Goal: Task Accomplishment & Management: Use online tool/utility

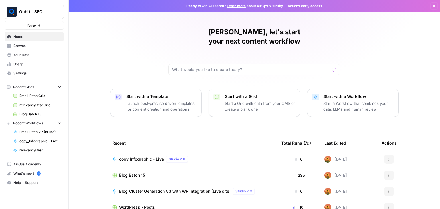
click at [35, 48] on span "Browse" at bounding box center [37, 45] width 48 height 5
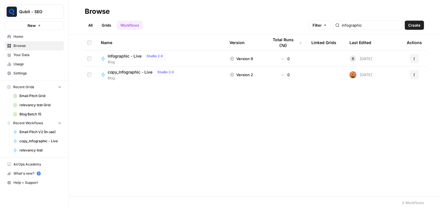
click at [106, 29] on link "Grids" at bounding box center [106, 25] width 16 height 9
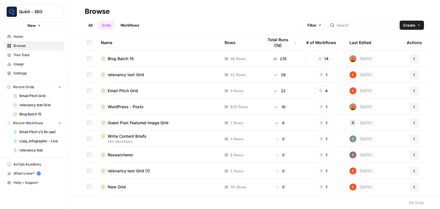
click at [91, 22] on link "All" at bounding box center [90, 25] width 11 height 9
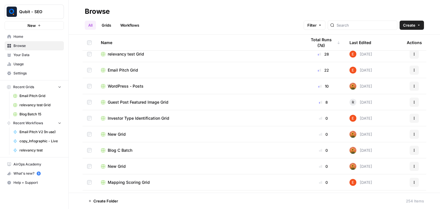
scroll to position [213, 0]
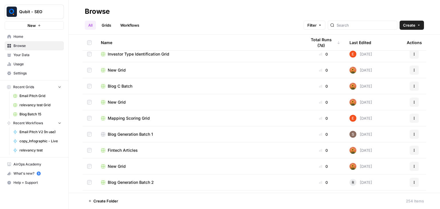
click at [123, 137] on span "Blog Generation Batch 1" at bounding box center [130, 135] width 45 height 6
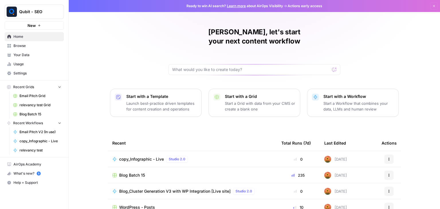
scroll to position [54, 0]
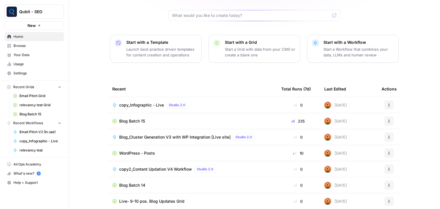
click at [167, 199] on span "Live- 9-10 pos. Blog Updates Grid" at bounding box center [151, 202] width 65 height 6
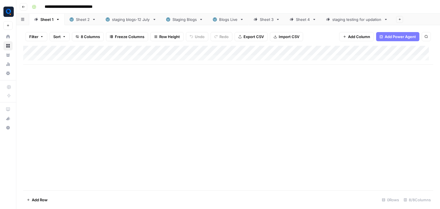
click at [340, 20] on div "staging testing for updation" at bounding box center [356, 20] width 49 height 6
click at [306, 19] on div "Sheet 4" at bounding box center [303, 20] width 14 height 6
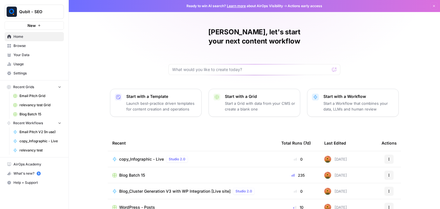
scroll to position [54, 0]
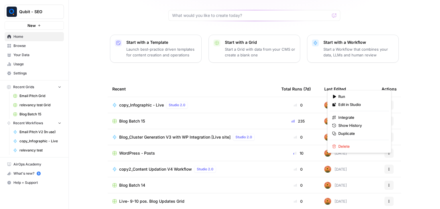
click at [387, 165] on button "Actions" at bounding box center [388, 169] width 9 height 9
click at [383, 104] on span "Edit in Studio" at bounding box center [361, 105] width 46 height 6
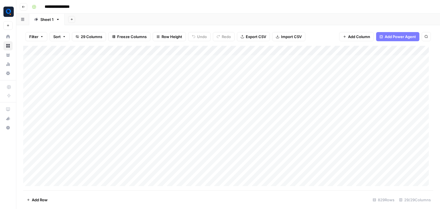
click at [68, 8] on input "**********" at bounding box center [62, 6] width 41 height 9
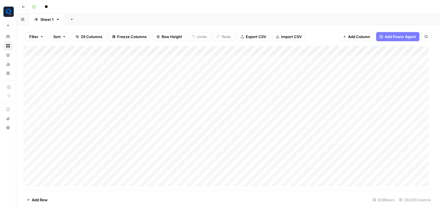
type input "*"
type input "**********"
click at [227, 143] on div "Add Column" at bounding box center [228, 118] width 410 height 145
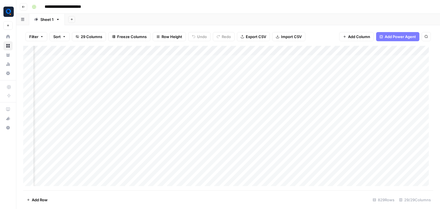
click at [227, 143] on div "Add Column" at bounding box center [228, 118] width 410 height 145
type input "****"
click at [140, 32] on div "Filter Sort 29 Columns Freeze Columns Row Height Undo Redo Export CSV Import CS…" at bounding box center [228, 37] width 410 height 18
click at [356, 50] on input "****" at bounding box center [372, 53] width 63 height 7
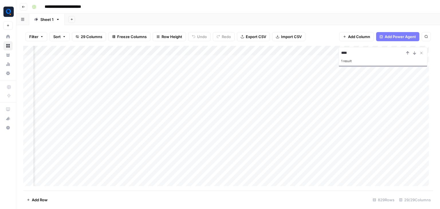
click at [356, 50] on input "****" at bounding box center [372, 53] width 63 height 7
click at [81, 120] on div "Add Column" at bounding box center [228, 118] width 410 height 145
click at [152, 119] on div "Add Column" at bounding box center [228, 118] width 410 height 145
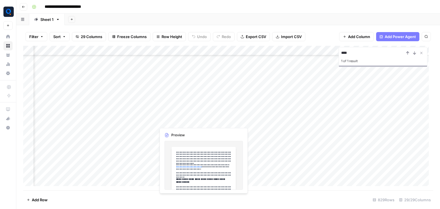
click at [188, 121] on div "Add Column" at bounding box center [228, 118] width 410 height 145
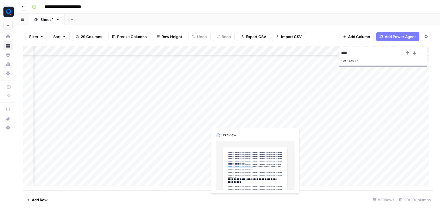
click at [232, 120] on div "Add Column" at bounding box center [228, 118] width 410 height 145
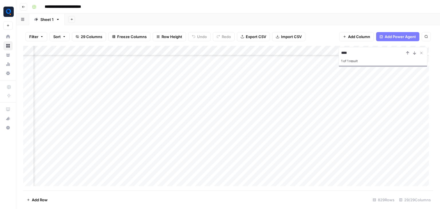
scroll to position [5286, 118]
click at [338, 101] on div "Add Column" at bounding box center [228, 118] width 410 height 145
drag, startPoint x: 399, startPoint y: 113, endPoint x: 395, endPoint y: 128, distance: 16.1
click at [399, 113] on div "Add Column" at bounding box center [228, 118] width 410 height 145
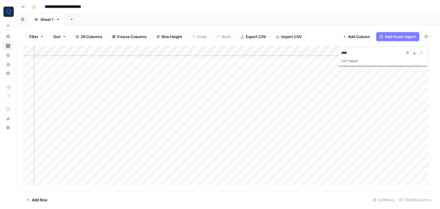
scroll to position [5275, 615]
click at [250, 110] on div "Add Column" at bounding box center [228, 118] width 410 height 145
drag, startPoint x: 248, startPoint y: 119, endPoint x: 243, endPoint y: 113, distance: 7.9
click at [244, 113] on textarea "*** ****" at bounding box center [290, 118] width 92 height 19
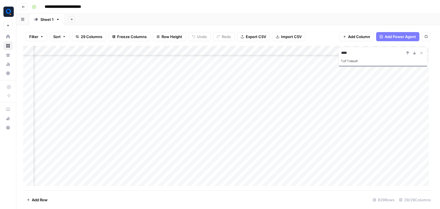
drag, startPoint x: 243, startPoint y: 112, endPoint x: 229, endPoint y: 117, distance: 14.6
click at [229, 117] on div "Add Column" at bounding box center [228, 118] width 410 height 145
click at [250, 111] on div "Add Column" at bounding box center [228, 118] width 410 height 145
click at [249, 121] on textarea "*** ****" at bounding box center [290, 118] width 92 height 19
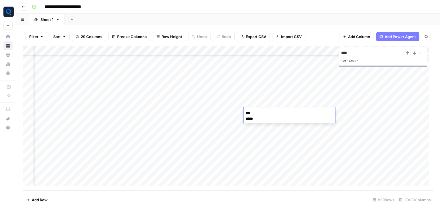
click at [249, 121] on textarea "*** ****" at bounding box center [290, 118] width 92 height 19
drag, startPoint x: 249, startPoint y: 121, endPoint x: 243, endPoint y: 113, distance: 9.2
click at [244, 113] on textarea "*** ****" at bounding box center [290, 118] width 92 height 19
type textarea "**"
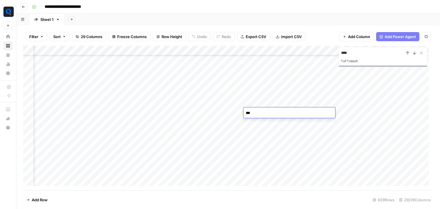
click at [211, 112] on div "Add Column" at bounding box center [228, 118] width 410 height 145
click at [270, 109] on div "Add Column" at bounding box center [228, 118] width 410 height 145
click at [313, 111] on div "Add Column" at bounding box center [228, 118] width 410 height 145
click at [181, 111] on div "Add Column" at bounding box center [228, 118] width 410 height 145
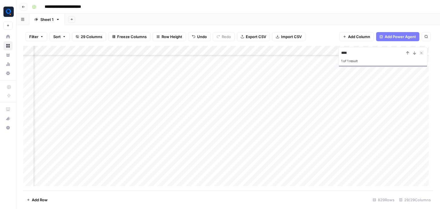
click at [181, 111] on div "Add Column" at bounding box center [228, 118] width 410 height 145
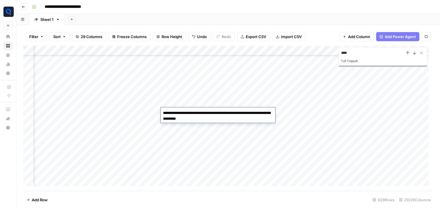
paste textarea "**********"
type textarea "**********"
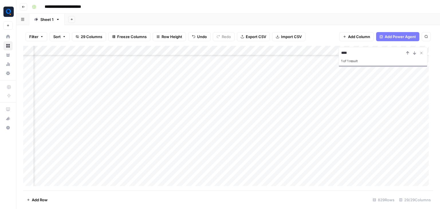
click at [178, 134] on div "Add Column" at bounding box center [228, 118] width 410 height 145
click at [240, 111] on div "Add Column" at bounding box center [228, 118] width 410 height 145
click at [359, 50] on input "****" at bounding box center [372, 53] width 63 height 7
paste input
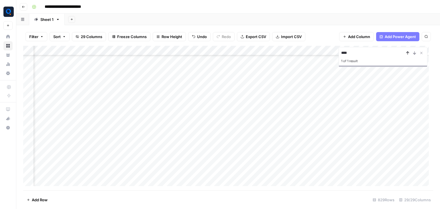
type input "****"
click at [409, 52] on icon "Previous Result" at bounding box center [407, 53] width 5 height 5
click at [113, 127] on div "Add Column" at bounding box center [228, 118] width 410 height 145
click at [148, 127] on div "Add Column" at bounding box center [228, 118] width 410 height 145
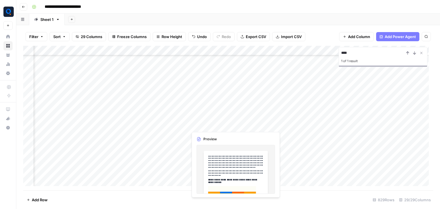
click at [203, 127] on div "Add Column" at bounding box center [228, 118] width 410 height 145
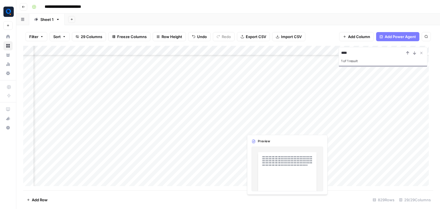
click at [266, 127] on div "Add Column" at bounding box center [228, 118] width 410 height 145
click at [297, 126] on div "Add Column" at bounding box center [228, 118] width 410 height 145
click at [295, 128] on div "Add Column" at bounding box center [228, 118] width 410 height 145
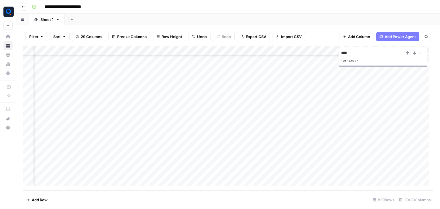
click at [228, 124] on div "Add Column" at bounding box center [228, 118] width 410 height 145
click at [160, 124] on div "Add Column" at bounding box center [228, 118] width 410 height 145
drag, startPoint x: 160, startPoint y: 131, endPoint x: 155, endPoint y: 121, distance: 10.8
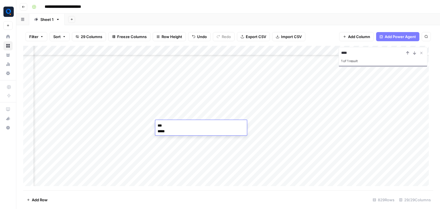
click at [155, 121] on body "**********" at bounding box center [220, 104] width 440 height 209
type textarea "**"
click at [138, 127] on div "Add Column" at bounding box center [228, 118] width 410 height 145
click at [264, 125] on div "Add Column" at bounding box center [228, 118] width 410 height 145
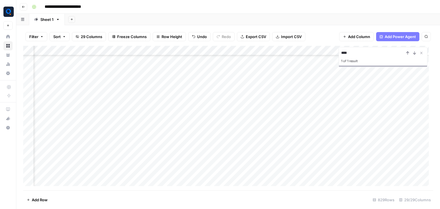
click at [203, 123] on div "Add Column" at bounding box center [228, 118] width 410 height 145
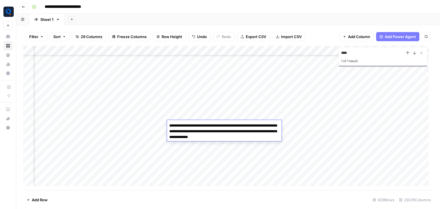
drag, startPoint x: 211, startPoint y: 130, endPoint x: 241, endPoint y: 135, distance: 30.5
click at [241, 135] on textarea "**********" at bounding box center [224, 131] width 115 height 19
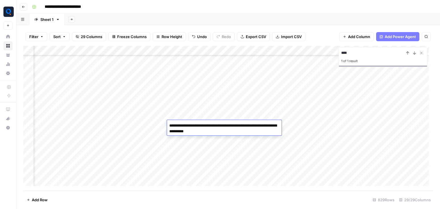
paste textarea "**********"
click at [212, 130] on textarea "**********" at bounding box center [224, 129] width 115 height 14
type textarea "**********"
click at [189, 141] on div "Add Column" at bounding box center [228, 118] width 410 height 145
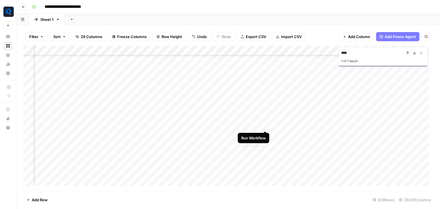
click at [265, 124] on div "Add Column" at bounding box center [228, 118] width 410 height 145
click at [406, 52] on icon "Previous Result" at bounding box center [407, 53] width 5 height 5
click at [355, 183] on div "Add Column" at bounding box center [228, 118] width 410 height 145
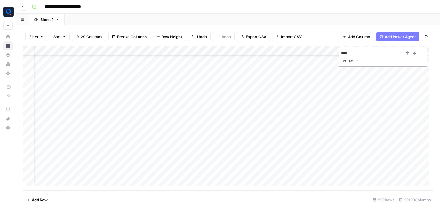
scroll to position [5694, 404]
click at [368, 178] on div "Add Column" at bounding box center [228, 118] width 410 height 145
click at [286, 183] on div "Add Column" at bounding box center [228, 118] width 410 height 145
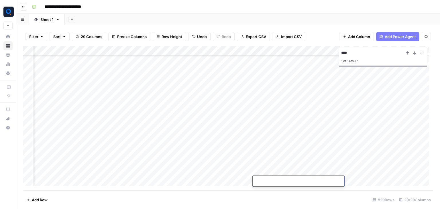
type textarea "**********"
click at [369, 182] on div "Add Column" at bounding box center [228, 118] width 410 height 145
click at [329, 179] on div "Add Column" at bounding box center [228, 118] width 410 height 145
click at [352, 54] on input "****" at bounding box center [372, 53] width 63 height 7
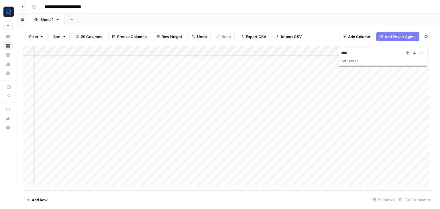
paste input
type input "****"
click at [409, 53] on icon "Previous Result" at bounding box center [408, 53] width 3 height 3
drag, startPoint x: 244, startPoint y: 202, endPoint x: 255, endPoint y: 203, distance: 10.7
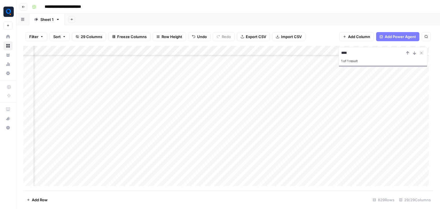
click at [254, 203] on footer "Add Row 829 Rows 29/29 Columns" at bounding box center [228, 200] width 410 height 19
click at [319, 60] on div "Add Column" at bounding box center [228, 118] width 410 height 145
click at [313, 65] on textarea "*** ****" at bounding box center [354, 65] width 92 height 19
type textarea "**"
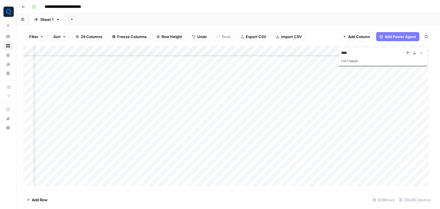
click at [301, 62] on div "Add Column" at bounding box center [228, 118] width 410 height 145
click at [316, 61] on div "Add Column" at bounding box center [228, 118] width 410 height 145
click at [256, 59] on div "Add Column" at bounding box center [228, 118] width 410 height 145
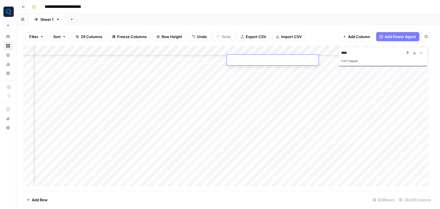
type textarea "**********"
click at [260, 76] on div "Add Column" at bounding box center [228, 118] width 410 height 145
click at [302, 59] on div "Add Column" at bounding box center [228, 118] width 410 height 145
click at [354, 54] on input "****" at bounding box center [372, 53] width 63 height 7
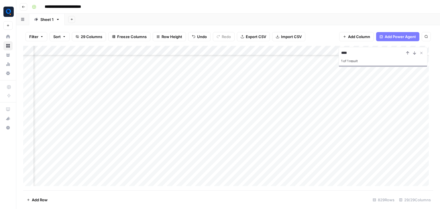
click at [353, 55] on input "****" at bounding box center [372, 53] width 63 height 7
click at [352, 55] on input "****" at bounding box center [372, 53] width 63 height 7
paste input
type input "****"
click at [407, 51] on icon "Previous Result" at bounding box center [407, 53] width 5 height 5
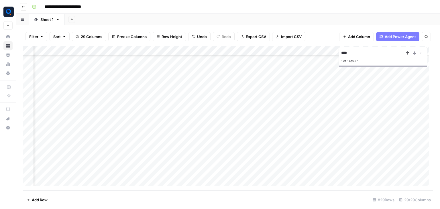
scroll to position [6795, 52]
click at [387, 161] on div "Add Column" at bounding box center [228, 118] width 410 height 145
drag, startPoint x: 362, startPoint y: 185, endPoint x: 341, endPoint y: 184, distance: 21.6
click at [362, 186] on div "Add Column" at bounding box center [228, 118] width 410 height 145
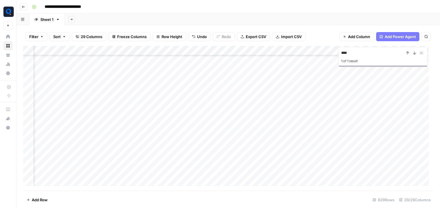
drag, startPoint x: 322, startPoint y: 180, endPoint x: 318, endPoint y: 181, distance: 4.2
click at [321, 180] on div "Add Column" at bounding box center [228, 118] width 410 height 145
click at [318, 181] on div "Add Column" at bounding box center [228, 118] width 410 height 145
click at [315, 187] on textarea "*** ****" at bounding box center [356, 187] width 92 height 19
type textarea "**"
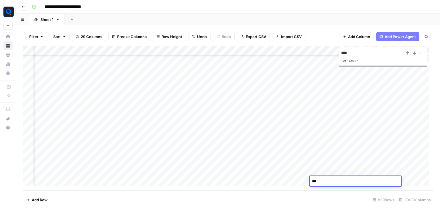
click at [286, 179] on div "Add Column" at bounding box center [228, 118] width 410 height 145
click at [245, 179] on div "Add Column" at bounding box center [228, 118] width 410 height 145
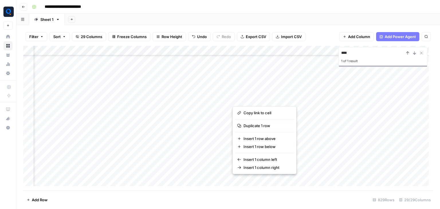
click at [246, 178] on button "button" at bounding box center [258, 181] width 52 height 10
drag, startPoint x: 254, startPoint y: 179, endPoint x: 235, endPoint y: 179, distance: 18.9
click at [237, 180] on button "button" at bounding box center [258, 181] width 52 height 10
click at [238, 180] on button "button" at bounding box center [258, 181] width 52 height 10
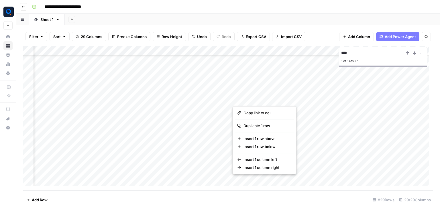
click at [260, 87] on div "Add Column" at bounding box center [228, 118] width 410 height 145
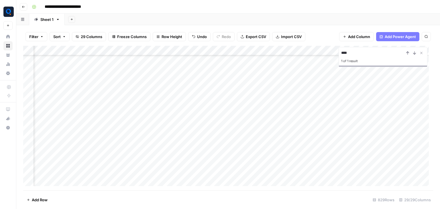
click at [251, 182] on div "Add Column" at bounding box center [228, 118] width 410 height 145
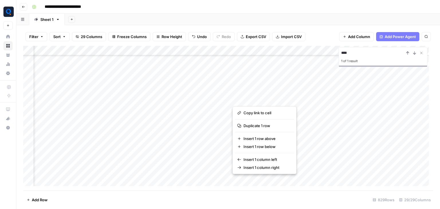
click at [252, 180] on button "button" at bounding box center [258, 181] width 52 height 10
click at [237, 80] on div "Add Column" at bounding box center [228, 118] width 410 height 145
click at [246, 179] on button "button" at bounding box center [258, 181] width 52 height 10
drag, startPoint x: 246, startPoint y: 179, endPoint x: 243, endPoint y: 178, distance: 3.0
click at [246, 179] on button "button" at bounding box center [258, 181] width 52 height 10
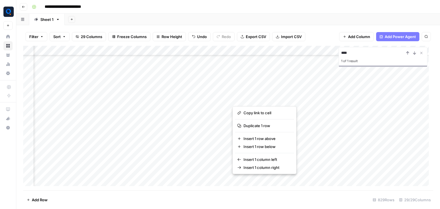
click at [243, 178] on button "button" at bounding box center [258, 181] width 52 height 10
click at [242, 178] on button "button" at bounding box center [258, 181] width 52 height 10
click at [232, 89] on div "Add Column" at bounding box center [228, 118] width 410 height 145
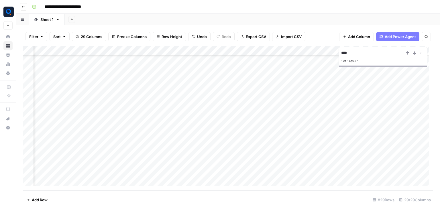
click at [259, 182] on div "Add Column" at bounding box center [228, 118] width 410 height 145
click at [259, 182] on textarea at bounding box center [278, 182] width 92 height 8
type textarea "**********"
click at [338, 182] on div "Add Column" at bounding box center [228, 118] width 410 height 145
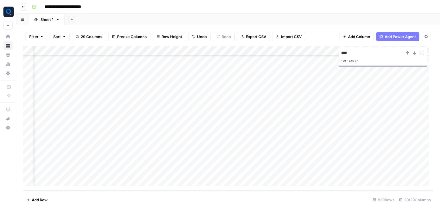
click at [312, 183] on div "Add Column" at bounding box center [228, 118] width 410 height 145
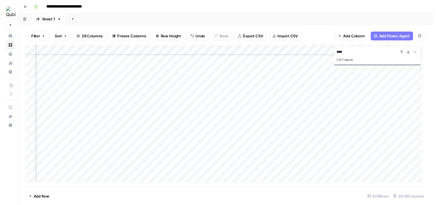
scroll to position [5316, 832]
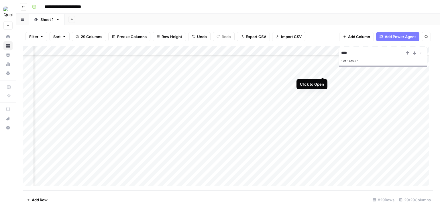
click at [321, 71] on div "Add Column" at bounding box center [228, 118] width 410 height 145
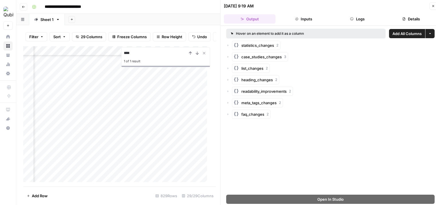
click at [372, 15] on button "Logs" at bounding box center [357, 18] width 52 height 9
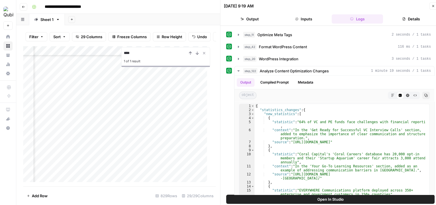
scroll to position [229, 0]
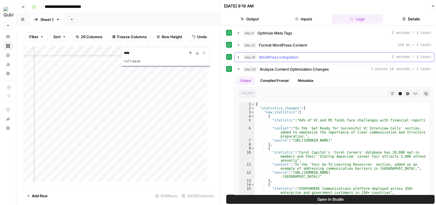
click at [313, 52] on button "step_20 WordPress Integration 3 seconds / 1 tasks" at bounding box center [334, 56] width 200 height 9
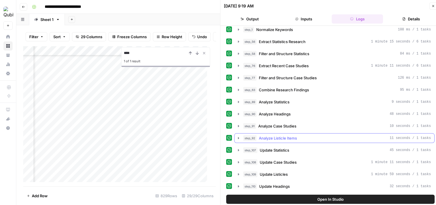
scroll to position [0, 0]
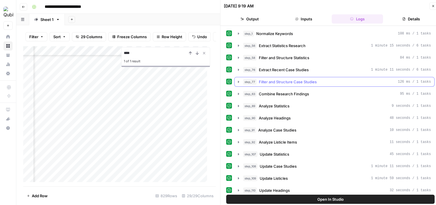
click at [293, 81] on span "Filter and Structure Case Studies" at bounding box center [288, 82] width 58 height 6
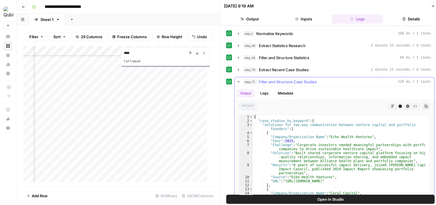
click at [293, 81] on span "Filter and Structure Case Studies" at bounding box center [288, 82] width 58 height 6
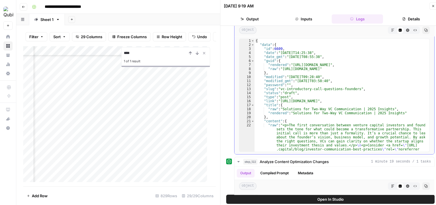
scroll to position [286, 0]
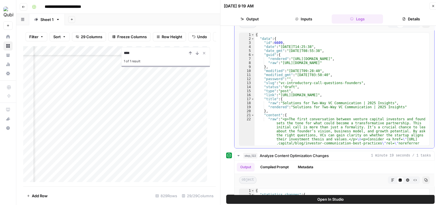
type textarea "**********"
drag, startPoint x: 292, startPoint y: 104, endPoint x: 393, endPoint y: 105, distance: 100.8
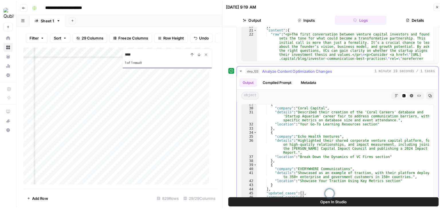
scroll to position [206, 0]
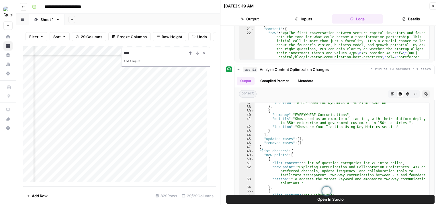
click at [430, 6] on button "Close" at bounding box center [432, 5] width 7 height 7
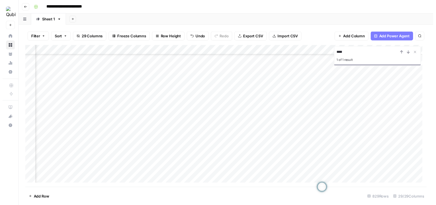
scroll to position [5116, 832]
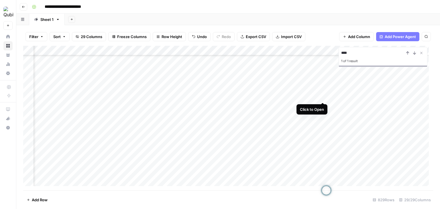
click at [322, 97] on div "Add Column" at bounding box center [228, 118] width 410 height 145
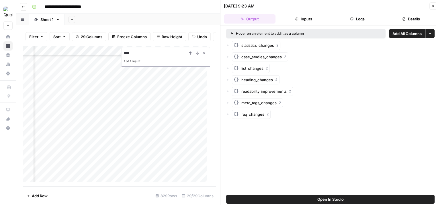
click at [356, 17] on button "Logs" at bounding box center [357, 18] width 52 height 9
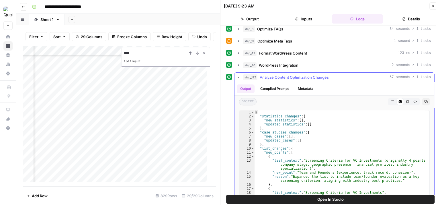
scroll to position [195, 0]
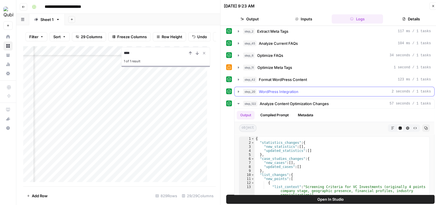
click at [326, 89] on div "step_20 WordPress Integration 2 seconds / 1 tasks" at bounding box center [337, 92] width 188 height 6
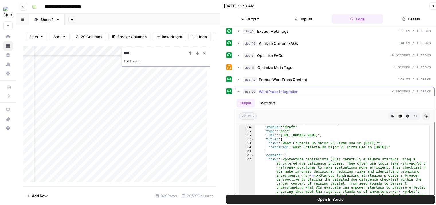
scroll to position [52, 0]
type textarea "**********"
drag, startPoint x: 291, startPoint y: 144, endPoint x: 374, endPoint y: 142, distance: 82.8
click at [309, 90] on div "step_20 WordPress Integration 2 seconds / 1 tasks" at bounding box center [337, 92] width 188 height 6
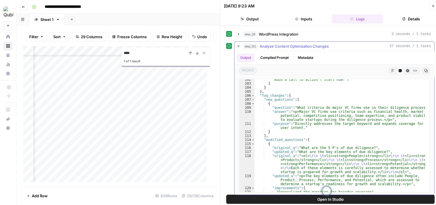
scroll to position [619, 0]
click at [339, 44] on div "step_122 Analyze Content Optimization Changes 57 seconds / 1 tasks" at bounding box center [337, 46] width 188 height 6
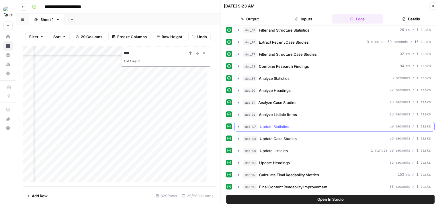
scroll to position [23, 0]
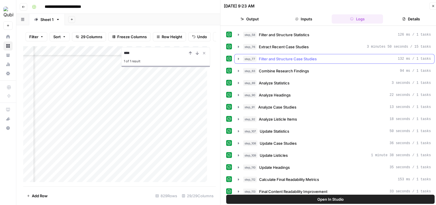
click at [334, 56] on div "step_77 Filter and Structure Case Studies 132 ms / 1 tasks" at bounding box center [337, 59] width 188 height 6
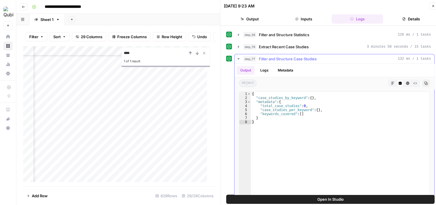
click at [334, 56] on div "step_77 Filter and Structure Case Studies 132 ms / 1 tasks" at bounding box center [337, 59] width 188 height 6
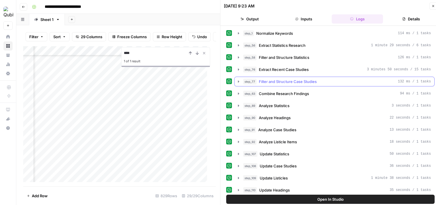
scroll to position [0, 0]
click at [329, 68] on div "step_76 Extract Recent Case Studies 3 minutes 50 seconds / 15 tasks" at bounding box center [337, 70] width 188 height 6
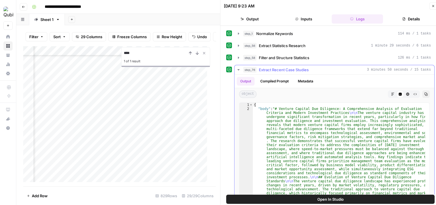
click at [329, 68] on div "step_76 Extract Recent Case Studies 3 minutes 50 seconds / 15 tasks" at bounding box center [337, 70] width 188 height 6
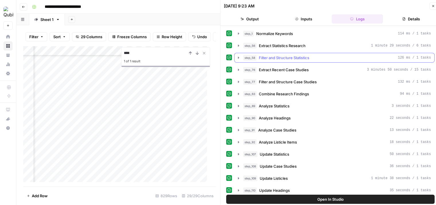
click at [309, 58] on span "Filter and Structure Statistics" at bounding box center [284, 58] width 50 height 6
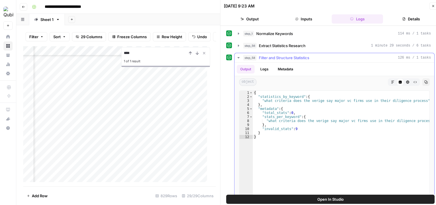
click at [309, 58] on span "Filter and Structure Statistics" at bounding box center [284, 58] width 50 height 6
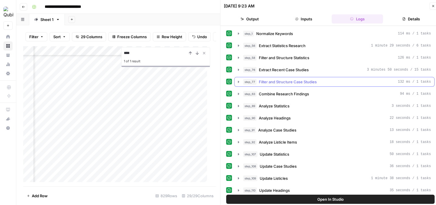
click at [303, 77] on button "step_77 Filter and Structure Case Studies 132 ms / 1 tasks" at bounding box center [334, 81] width 200 height 9
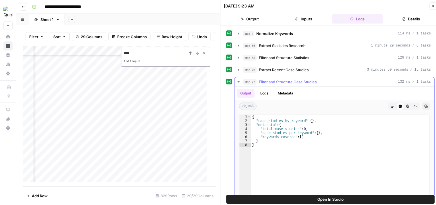
click at [303, 77] on button "step_77 Filter and Structure Case Studies 132 ms / 1 tasks" at bounding box center [334, 81] width 200 height 9
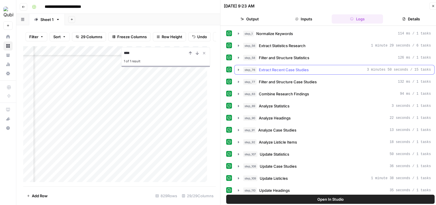
click at [308, 67] on span "Extract Recent Case Studies" at bounding box center [284, 70] width 50 height 6
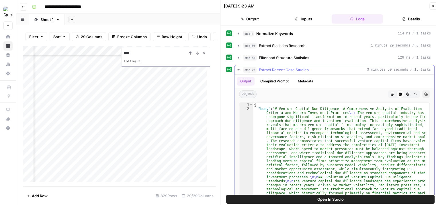
click at [308, 67] on span "Extract Recent Case Studies" at bounding box center [284, 70] width 50 height 6
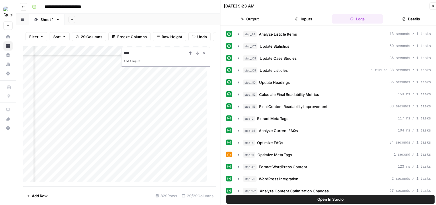
scroll to position [109, 0]
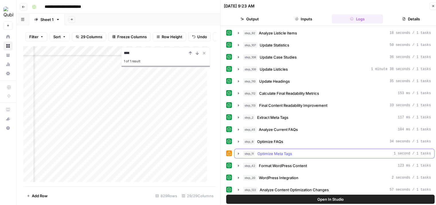
click at [258, 149] on button "step_11 Optimize Meta Tags 1 second / 1 tasks" at bounding box center [334, 153] width 200 height 9
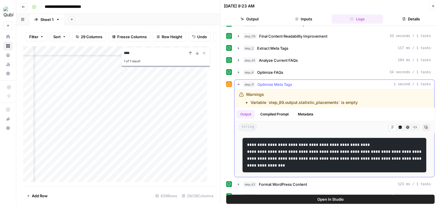
scroll to position [203, 0]
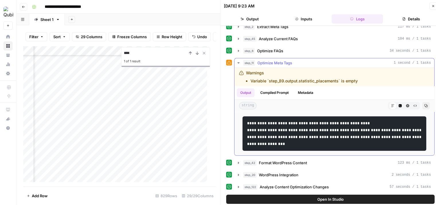
click at [304, 60] on div "step_11 Optimize Meta Tags 1 second / 1 tasks" at bounding box center [337, 63] width 188 height 6
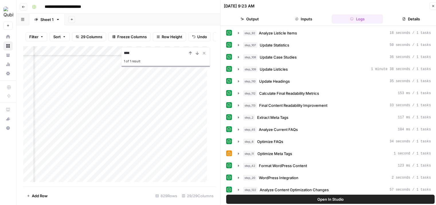
scroll to position [5718, 488]
click at [140, 162] on div "Add Column" at bounding box center [117, 116] width 188 height 140
click at [76, 161] on div "Add Column" at bounding box center [117, 116] width 188 height 140
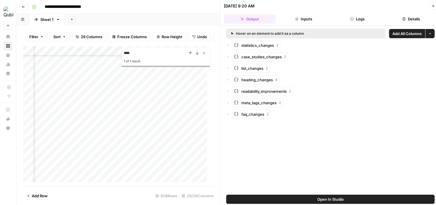
click at [354, 18] on button "Logs" at bounding box center [357, 18] width 52 height 9
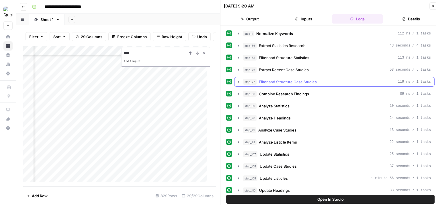
click at [301, 81] on span "Filter and Structure Case Studies" at bounding box center [288, 82] width 58 height 6
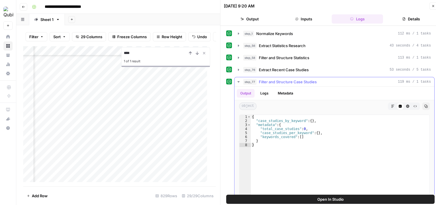
click at [301, 81] on span "Filter and Structure Case Studies" at bounding box center [288, 82] width 58 height 6
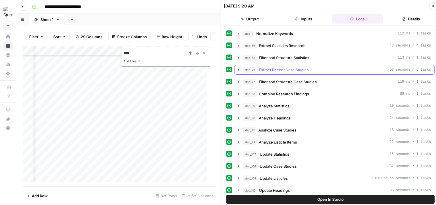
click at [298, 71] on span "Extract Recent Case Studies" at bounding box center [284, 70] width 50 height 6
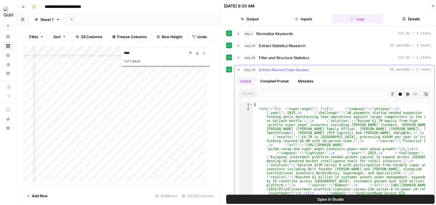
click at [298, 71] on span "Extract Recent Case Studies" at bounding box center [284, 70] width 50 height 6
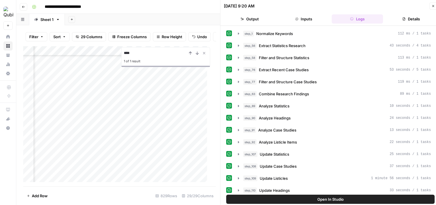
click at [285, 199] on button "Open In Studio" at bounding box center [330, 198] width 208 height 9
click at [74, 117] on div "Add Column" at bounding box center [117, 116] width 188 height 140
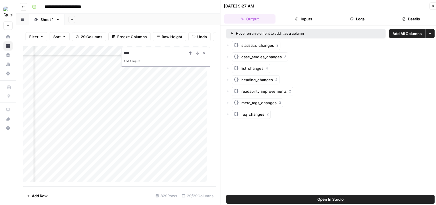
click at [354, 21] on button "Logs" at bounding box center [357, 18] width 52 height 9
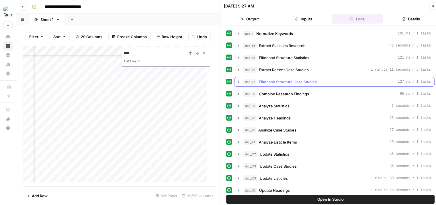
click at [299, 79] on span "Filter and Structure Case Studies" at bounding box center [288, 82] width 58 height 6
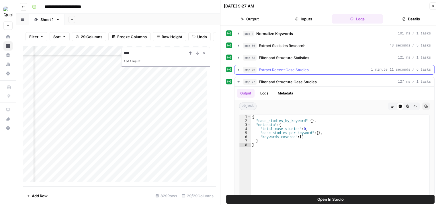
click at [295, 71] on span "Extract Recent Case Studies" at bounding box center [284, 70] width 50 height 6
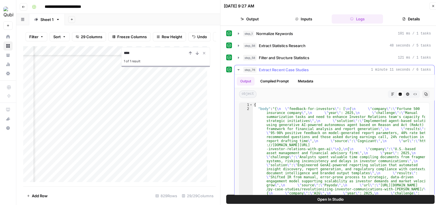
click at [295, 71] on span "Extract Recent Case Studies" at bounding box center [284, 70] width 50 height 6
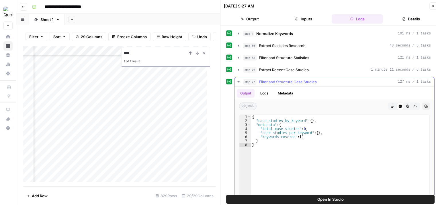
click at [265, 93] on button "Logs" at bounding box center [264, 93] width 15 height 9
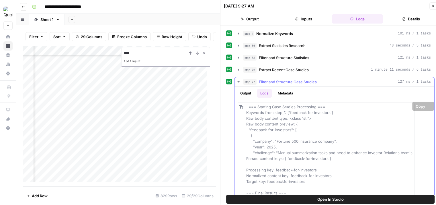
click at [249, 92] on button "Output" at bounding box center [246, 93] width 18 height 9
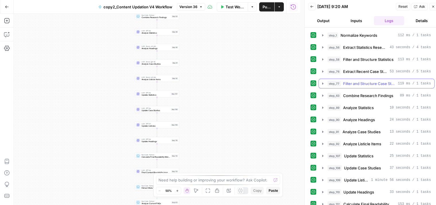
click at [355, 83] on span "Filter and Structure Case Studies" at bounding box center [369, 84] width 52 height 6
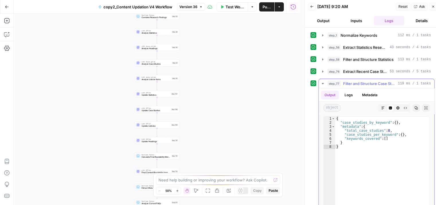
click at [355, 83] on span "Filter and Structure Case Studies" at bounding box center [369, 84] width 52 height 6
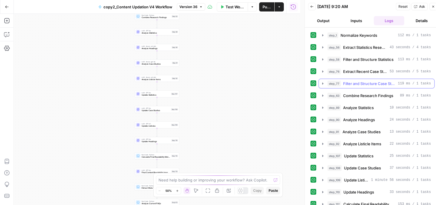
click at [355, 83] on span "Filter and Structure Case Studies" at bounding box center [369, 84] width 52 height 6
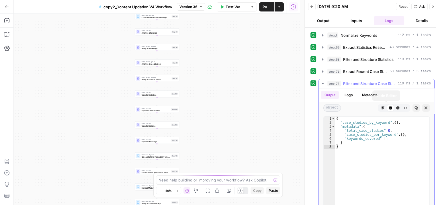
click at [379, 104] on div "Markdown" at bounding box center [382, 107] width 7 height 7
click at [381, 107] on icon "button" at bounding box center [382, 107] width 3 height 3
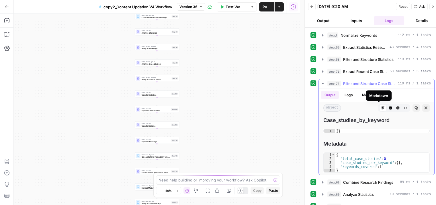
click at [386, 107] on button "Code Editor" at bounding box center [389, 107] width 7 height 7
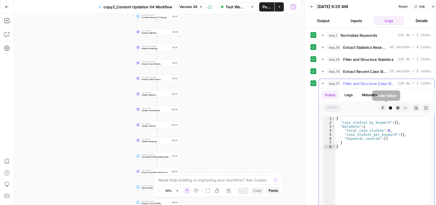
click at [396, 107] on icon "button" at bounding box center [397, 107] width 3 height 3
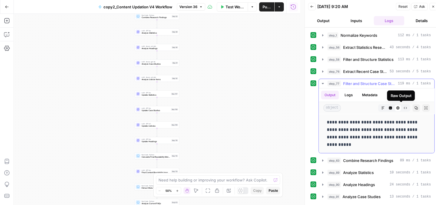
click at [401, 107] on button "Raw Output" at bounding box center [404, 107] width 7 height 7
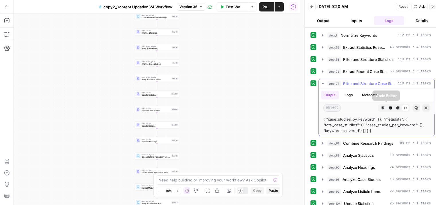
drag, startPoint x: 380, startPoint y: 105, endPoint x: 359, endPoint y: 95, distance: 22.8
click at [381, 106] on icon "button" at bounding box center [382, 107] width 3 height 3
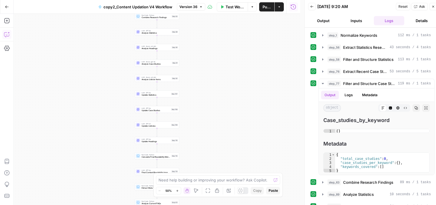
click at [11, 34] on button "Copilot" at bounding box center [6, 34] width 9 height 9
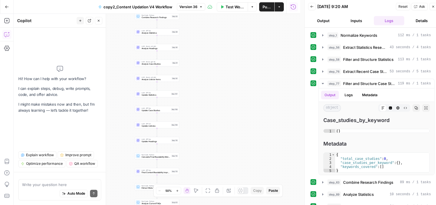
click at [49, 183] on textarea at bounding box center [59, 184] width 75 height 6
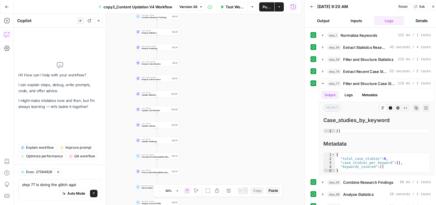
type textarea "step 77 is doing the glitch again"
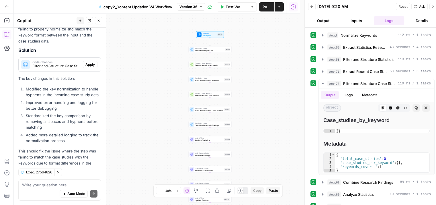
scroll to position [82, 0]
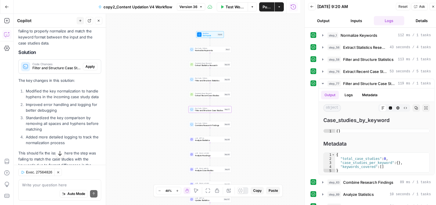
click at [90, 63] on button "Apply" at bounding box center [90, 66] width 15 height 7
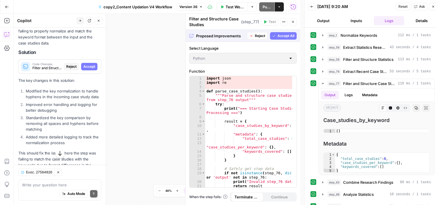
click at [88, 68] on span "Accept" at bounding box center [89, 66] width 12 height 5
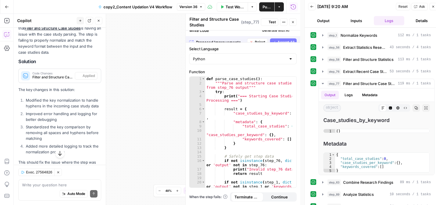
scroll to position [91, 0]
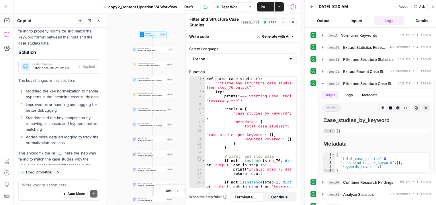
click at [271, 20] on span "Test" at bounding box center [271, 21] width 7 height 5
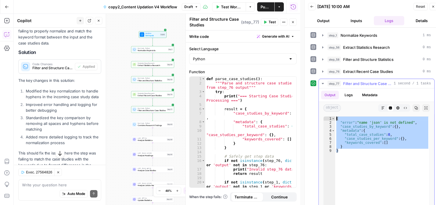
drag, startPoint x: 350, startPoint y: 157, endPoint x: 335, endPoint y: 114, distance: 46.0
click at [335, 114] on div "* 1 2 3 4 5 6 7 8 9 { "error" : "name 'json' is not defined" , "case_studies_by…" at bounding box center [376, 173] width 115 height 118
type textarea "**********"
click at [44, 185] on textarea at bounding box center [59, 184] width 75 height 6
paste textarea "{ "error": "name 'json' is not defined", "case_studies_by_keyword": {}, "metada…"
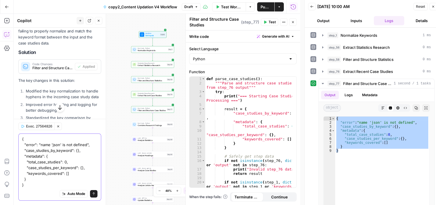
type textarea "{ "error": "name 'json' is not defined", "case_studies_by_keyword": {}, "metada…"
click at [91, 196] on button "Send" at bounding box center [93, 192] width 7 height 7
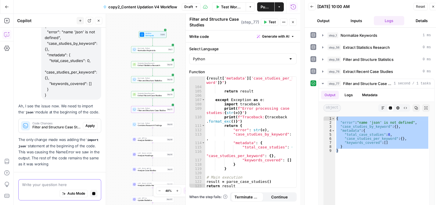
scroll to position [260, 0]
click at [85, 119] on div "Ah, I see the issue now. We need to import the json module at the beginning of …" at bounding box center [59, 135] width 83 height 64
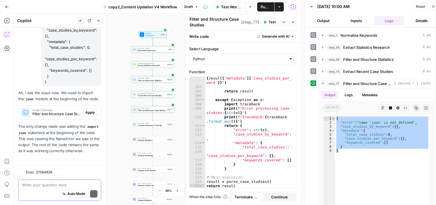
scroll to position [286, 0]
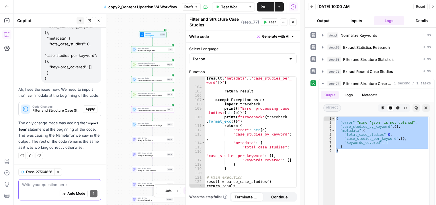
click at [84, 106] on button "Apply" at bounding box center [90, 108] width 15 height 7
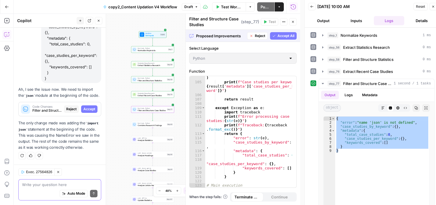
click at [84, 106] on button "Accept" at bounding box center [89, 108] width 16 height 7
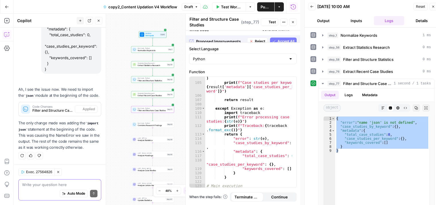
scroll to position [295, 0]
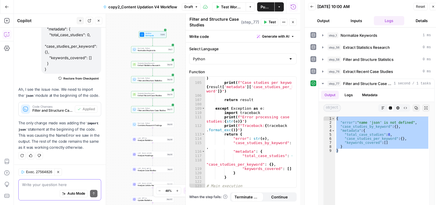
click at [268, 21] on button "Test" at bounding box center [269, 21] width 17 height 7
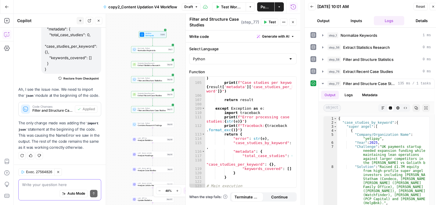
click at [296, 23] on button "Close" at bounding box center [292, 21] width 7 height 7
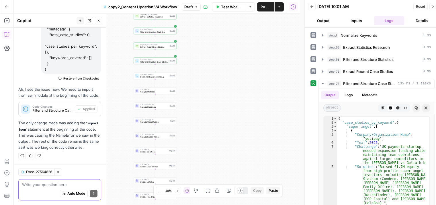
drag, startPoint x: 199, startPoint y: 114, endPoint x: 201, endPoint y: 66, distance: 48.5
click at [201, 66] on div "Workflow Set Inputs Inputs Run Code · Python Normalize Keywords Step 1 Perplexi…" at bounding box center [157, 109] width 286 height 191
click at [171, 115] on span "Test" at bounding box center [172, 115] width 3 height 3
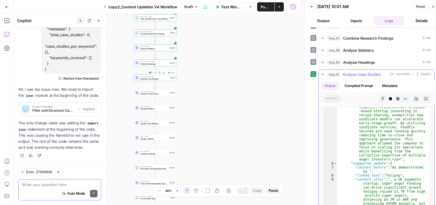
scroll to position [52, 0]
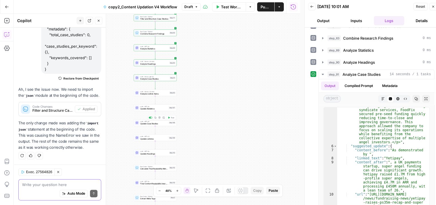
click at [172, 117] on span "Test" at bounding box center [172, 117] width 3 height 3
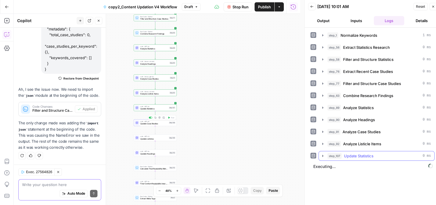
click at [354, 153] on span "Update Statistics" at bounding box center [359, 156] width 30 height 6
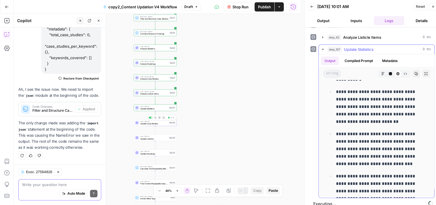
scroll to position [3959, 0]
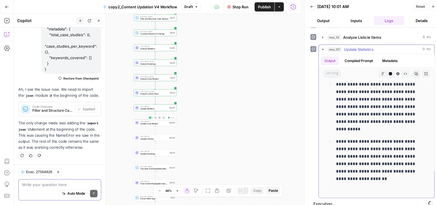
click at [388, 49] on div "step_107 Update Statistics 0 ms" at bounding box center [378, 49] width 103 height 6
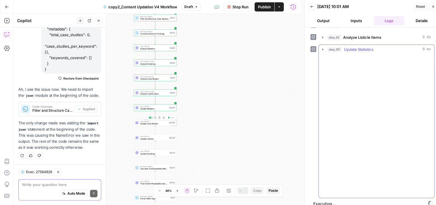
scroll to position [0, 0]
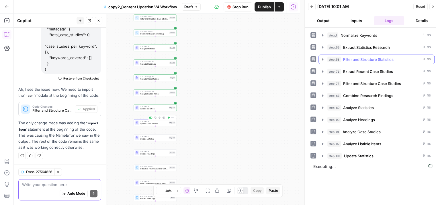
click at [385, 57] on span "Filter and Structure Statistics" at bounding box center [368, 59] width 50 height 6
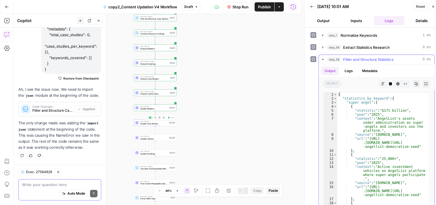
click at [385, 57] on span "Filter and Structure Statistics" at bounding box center [368, 59] width 50 height 6
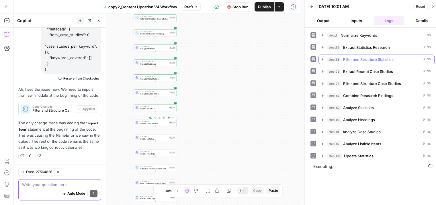
click at [385, 57] on span "Filter and Structure Statistics" at bounding box center [368, 59] width 50 height 6
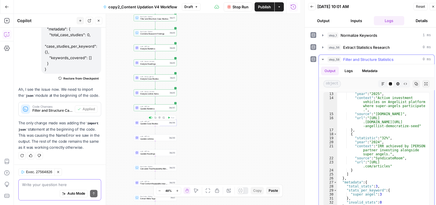
scroll to position [76, 0]
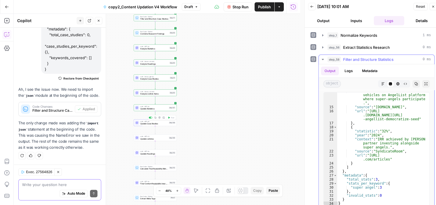
click at [381, 58] on span "Filter and Structure Statistics" at bounding box center [368, 59] width 50 height 6
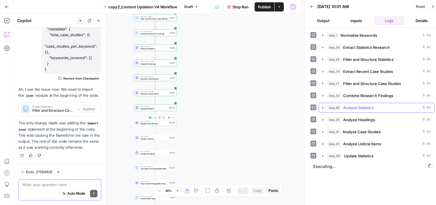
click at [361, 108] on span "Analyze Statistics" at bounding box center [358, 108] width 31 height 6
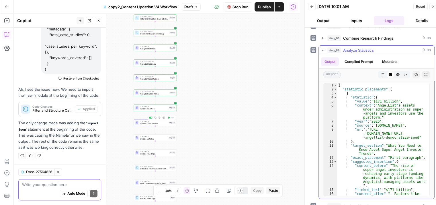
scroll to position [17, 0]
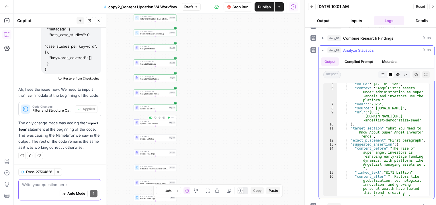
type textarea "**********"
drag, startPoint x: 385, startPoint y: 127, endPoint x: 369, endPoint y: 136, distance: 18.5
click at [369, 136] on div ""value" : "$171 billion" , "context" : "AngelList's assets under administration…" at bounding box center [381, 158] width 88 height 153
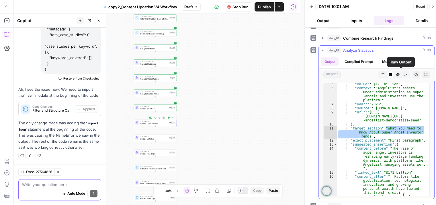
click at [392, 50] on div "step_89 Analyze Statistics 0 ms" at bounding box center [378, 50] width 103 height 6
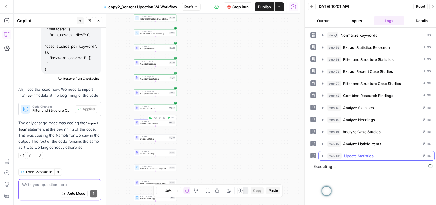
click at [359, 153] on span "Update Statistics" at bounding box center [359, 156] width 30 height 6
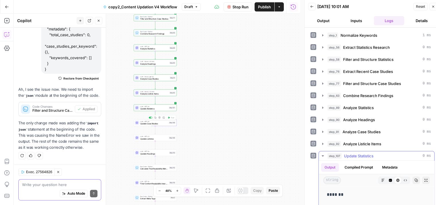
click at [386, 178] on button "Code Editor" at bounding box center [389, 179] width 7 height 7
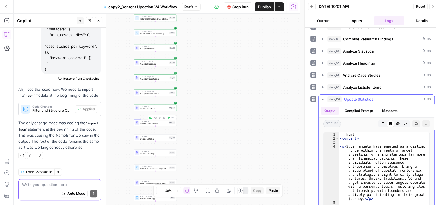
scroll to position [86, 0]
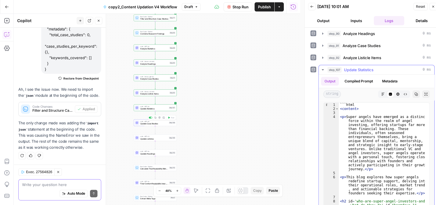
type textarea "**********"
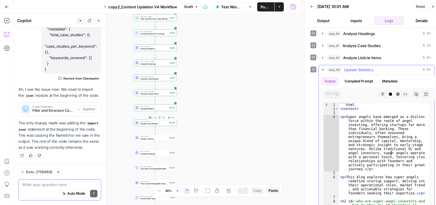
drag, startPoint x: 367, startPoint y: 135, endPoint x: 391, endPoint y: 152, distance: 29.2
click at [391, 152] on div "```html < content > < p > Super angels have emerged as a distinct force within …" at bounding box center [382, 163] width 86 height 121
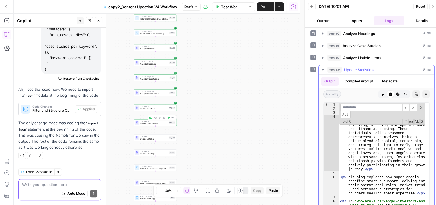
type input "**********"
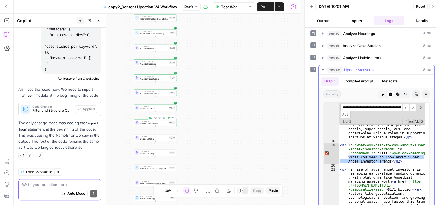
type textarea "**********"
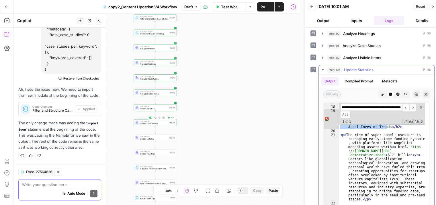
scroll to position [387, 0]
type input "**********"
click at [419, 105] on span at bounding box center [421, 107] width 4 height 4
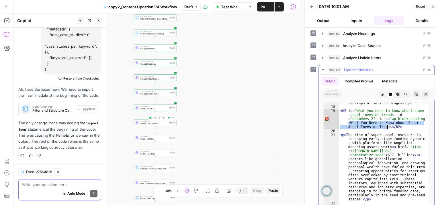
scroll to position [0, 0]
click at [367, 70] on span "Update Statistics" at bounding box center [359, 70] width 30 height 6
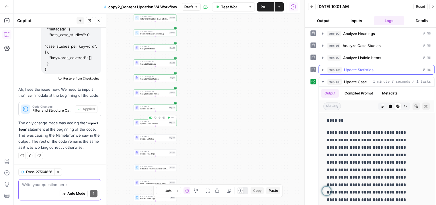
click at [367, 70] on span "Update Statistics" at bounding box center [359, 70] width 30 height 6
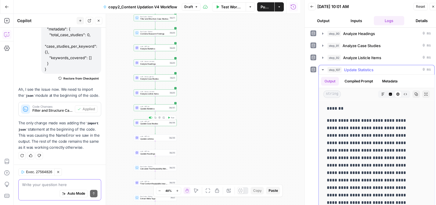
click at [381, 93] on icon "button" at bounding box center [382, 94] width 3 height 3
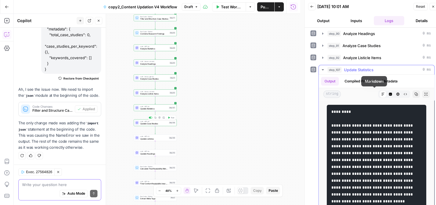
click at [386, 95] on button "Code Editor" at bounding box center [389, 93] width 7 height 7
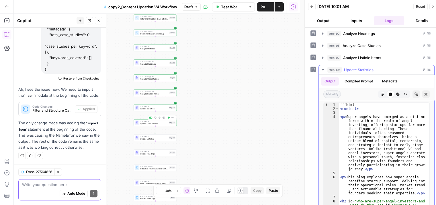
click at [396, 92] on icon "button" at bounding box center [397, 93] width 3 height 3
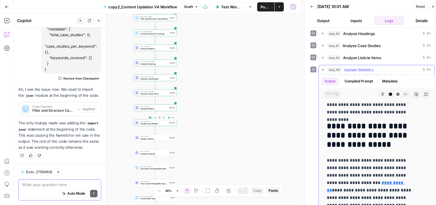
scroll to position [544, 0]
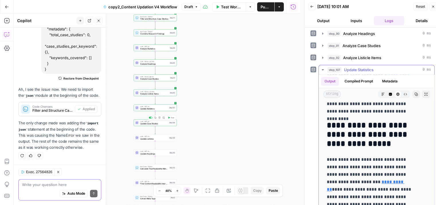
click at [373, 69] on span "Update Statistics" at bounding box center [359, 70] width 30 height 6
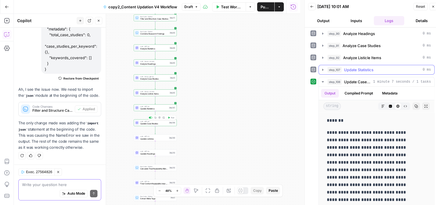
click at [374, 70] on div "step_107 Update Statistics 0 ms" at bounding box center [378, 70] width 103 height 6
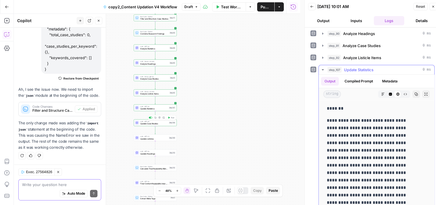
click at [374, 70] on div "step_107 Update Statistics 0 ms" at bounding box center [378, 70] width 103 height 6
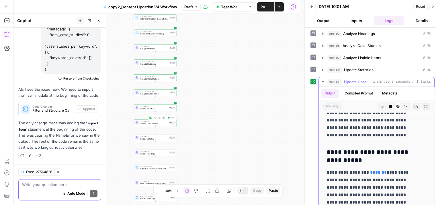
scroll to position [3212, 0]
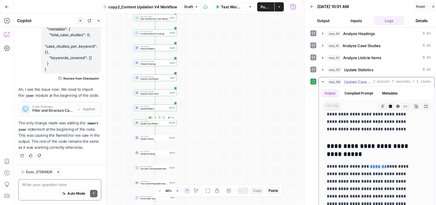
click at [386, 81] on span "1 minute 7 seconds / 1 tasks" at bounding box center [402, 81] width 58 height 5
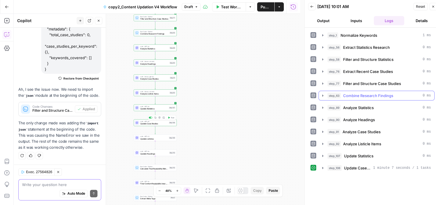
scroll to position [0, 0]
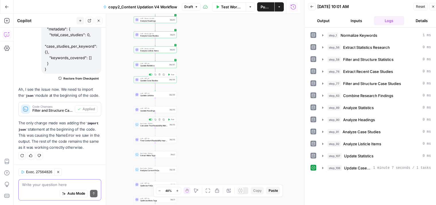
click at [168, 120] on icon "button" at bounding box center [169, 119] width 2 height 2
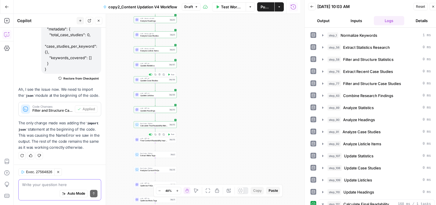
click at [171, 134] on span "Test" at bounding box center [172, 134] width 3 height 3
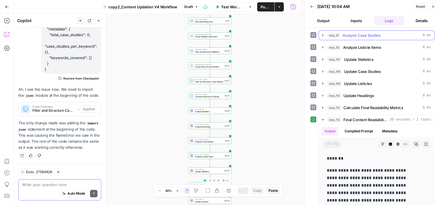
scroll to position [96, 0]
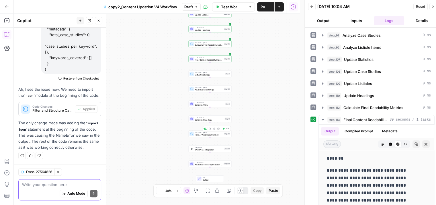
click at [226, 129] on span "Test" at bounding box center [226, 128] width 3 height 3
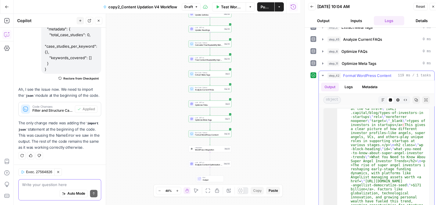
scroll to position [395, 0]
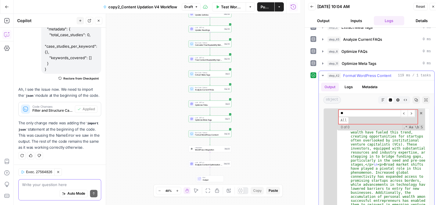
type input "*"
click at [358, 109] on input at bounding box center [369, 112] width 62 height 7
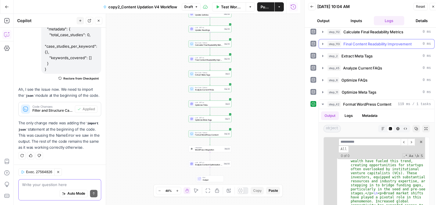
click at [381, 42] on span "Final Content Readability Improvement" at bounding box center [377, 44] width 68 height 6
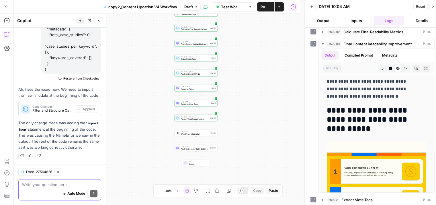
drag, startPoint x: 255, startPoint y: 82, endPoint x: 241, endPoint y: 152, distance: 71.6
click at [241, 152] on div "Workflow Set Inputs Inputs Run Code · Python Normalize Keywords Step 1 Perplexi…" at bounding box center [157, 109] width 286 height 191
click at [265, 5] on span "Publish" at bounding box center [265, 7] width 10 height 6
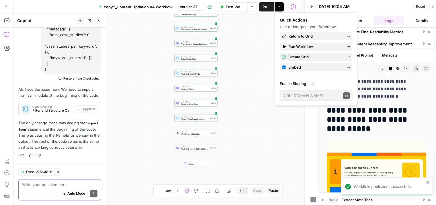
click at [432, 5] on icon "button" at bounding box center [432, 6] width 3 height 3
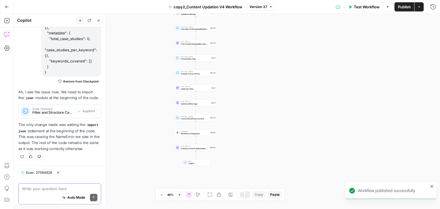
scroll to position [291, 0]
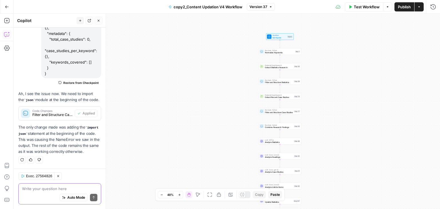
click at [11, 7] on button "Go Back" at bounding box center [7, 7] width 10 height 10
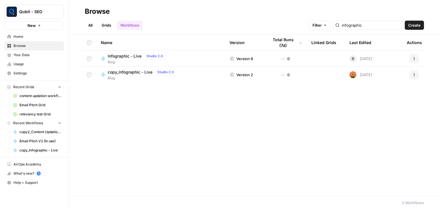
click at [24, 42] on link "Browse" at bounding box center [34, 45] width 59 height 9
click at [375, 26] on input "infographic" at bounding box center [371, 25] width 58 height 6
click at [400, 27] on input "infographic" at bounding box center [371, 25] width 58 height 6
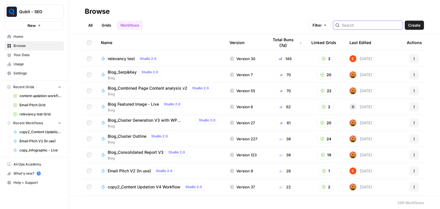
scroll to position [29, 0]
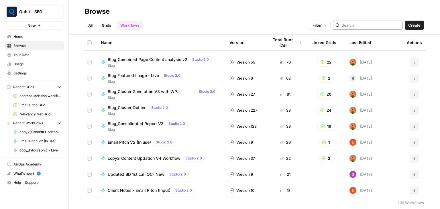
click at [413, 158] on icon "button" at bounding box center [414, 158] width 3 height 3
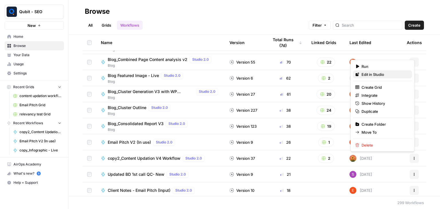
click at [372, 72] on span "Edit in Studio" at bounding box center [385, 75] width 46 height 6
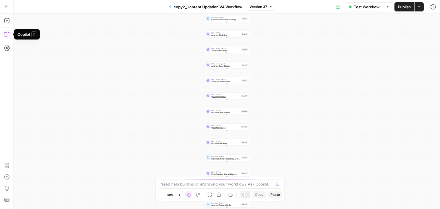
click at [6, 36] on icon "button" at bounding box center [7, 35] width 6 height 6
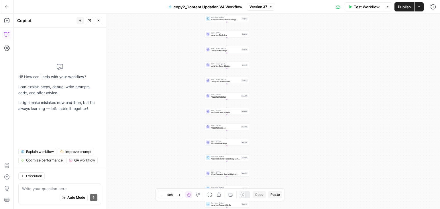
click at [6, 36] on icon "button" at bounding box center [7, 35] width 6 height 6
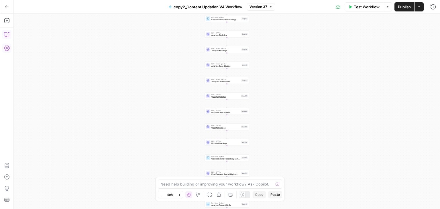
click at [9, 33] on icon "button" at bounding box center [7, 35] width 6 height 6
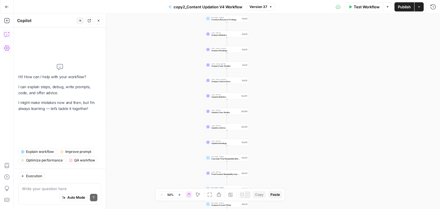
click at [148, 116] on div "Workflow Set Inputs Inputs Run Code · Python Normalize Keywords Step 1 Perplexi…" at bounding box center [227, 111] width 426 height 195
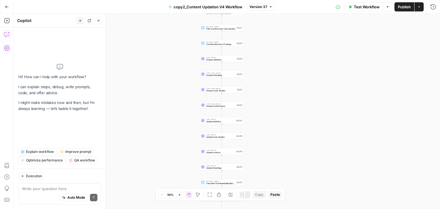
drag, startPoint x: 278, startPoint y: 50, endPoint x: 276, endPoint y: 100, distance: 50.2
click at [276, 100] on div "Workflow Set Inputs Inputs Run Code · Python Normalize Keywords Step 1 Perplexi…" at bounding box center [227, 111] width 426 height 195
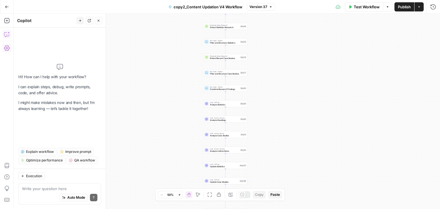
drag, startPoint x: 274, startPoint y: 69, endPoint x: 275, endPoint y: 94, distance: 25.5
click at [275, 94] on div "Workflow Set Inputs Inputs Run Code · Python Normalize Keywords Step 1 Perplexi…" at bounding box center [227, 111] width 426 height 195
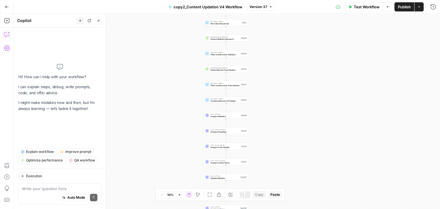
drag, startPoint x: 264, startPoint y: 65, endPoint x: 262, endPoint y: 81, distance: 16.7
click at [262, 81] on div "Workflow Set Inputs Inputs Run Code · Python Normalize Keywords Step 1 Perplexi…" at bounding box center [227, 111] width 426 height 195
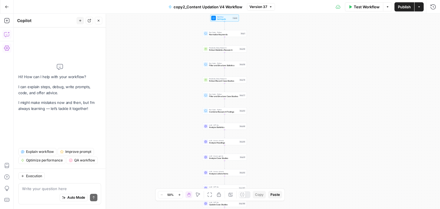
click at [221, 82] on div "Perplexity Deep Research Extract Recent Case Studies Step 76 Copy step Delete s…" at bounding box center [225, 79] width 44 height 7
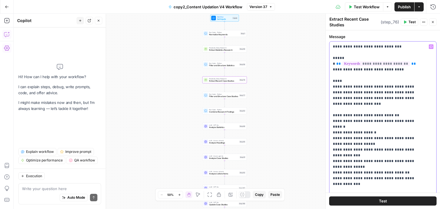
drag, startPoint x: 354, startPoint y: 88, endPoint x: 340, endPoint y: 85, distance: 14.2
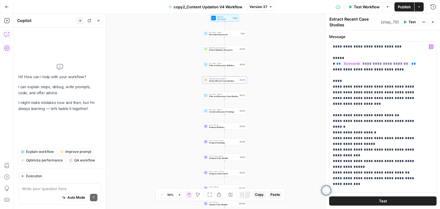
drag, startPoint x: 340, startPoint y: 85, endPoint x: 306, endPoint y: 44, distance: 53.0
click at [304, 42] on div "Workflow Set Inputs Inputs Run Code · Python Normalize Keywords Step 1 Perplexi…" at bounding box center [227, 111] width 426 height 195
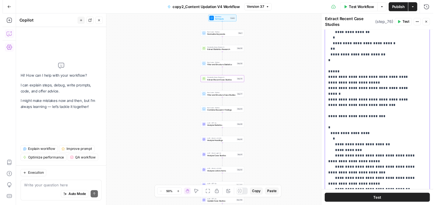
scroll to position [95, 0]
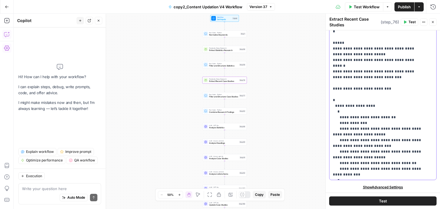
drag, startPoint x: 332, startPoint y: 45, endPoint x: 355, endPoint y: 174, distance: 131.8
click at [355, 174] on div "**********" at bounding box center [380, 62] width 103 height 233
copy p "**********"
click at [206, 95] on icon at bounding box center [206, 96] width 2 height 2
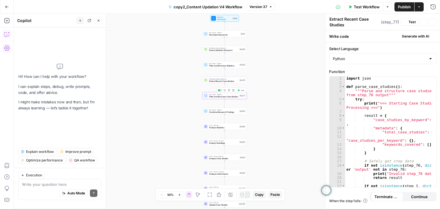
type textarea "Filter and Structure Case Studies"
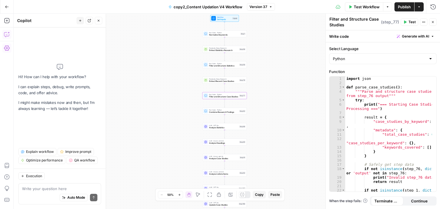
click at [388, 90] on div "import json def parse_case_studies ( ) : """Parse and structure case studies fr…" at bounding box center [388, 142] width 87 height 133
drag, startPoint x: 388, startPoint y: 90, endPoint x: 401, endPoint y: 88, distance: 13.3
click at [401, 88] on div "import json def parse_case_studies ( ) : """Parse and structure case studies fr…" at bounding box center [388, 142] width 87 height 133
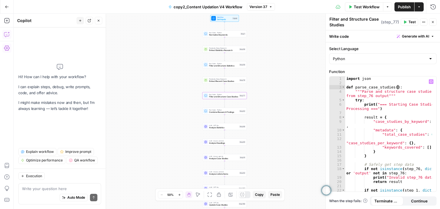
click at [401, 87] on div "import json def parse_case_studies ( ) : """Parse and structure case studies fr…" at bounding box center [388, 142] width 87 height 133
click at [347, 78] on div "import json def parse_case_studies ( ) : """Parse and structure case studies fr…" at bounding box center [388, 142] width 87 height 133
type textarea "**********"
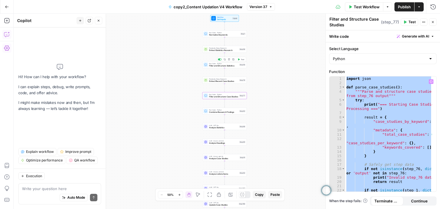
click at [216, 82] on span "Extract Recent Case Studies" at bounding box center [223, 81] width 29 height 3
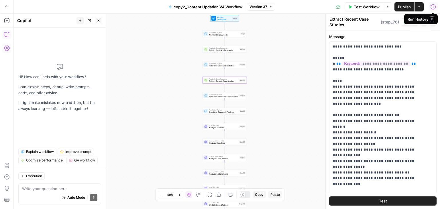
click at [431, 6] on icon "button" at bounding box center [433, 7] width 6 height 6
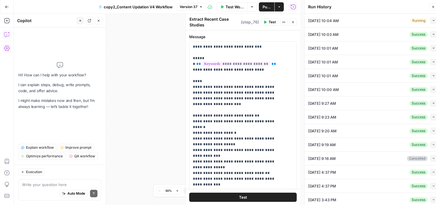
click at [361, 22] on div "08/14/25 at 10:04 AM Running Collapse" at bounding box center [372, 20] width 129 height 13
click at [429, 16] on div "08/14/25 at 10:04 AM Running Collapse" at bounding box center [372, 20] width 129 height 13
click at [432, 19] on icon "button" at bounding box center [433, 20] width 3 height 3
type input "https://qubit.capital/blog/value-of-super-angels"
type input "---_acf_changed: false_yoast_wpseo_title: 'Super Angels: Redefining Startup Fun…"
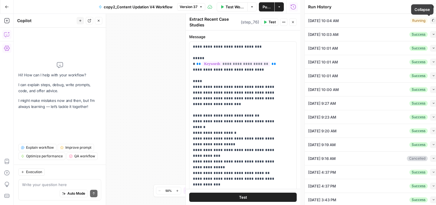
type input "Evaluating the Value-Add of Super Angels: More Than Just Money"
type input "4477"
type input "6"
type textarea "super angel"
type textarea "<p>Super angels have emerged as a distinct force within the realm of angel inve…"
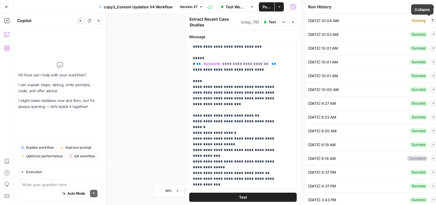
type textarea "--- faq: - question: What are the benefits of angel investors? answer: <p class…"
type textarea "value-of-super-angels"
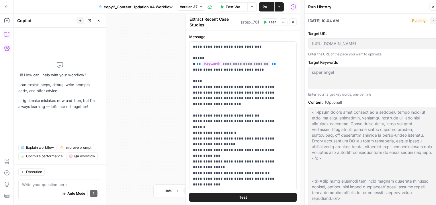
type input "---_acf_changed: false_yoast_wpseo_title: 'Super Angels: Redefining Startup Fun…"
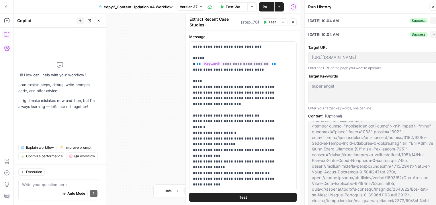
type input "---_acf_changed: false_yoast_wpseo_title: 'Super Angels: Redefining Startup Fun…"
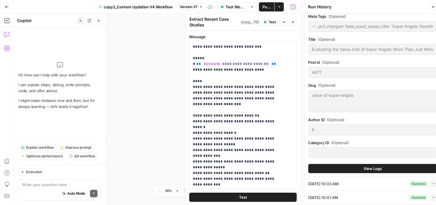
scroll to position [372, 0]
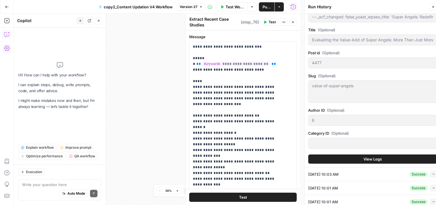
click at [356, 156] on button "View Logs" at bounding box center [372, 158] width 129 height 9
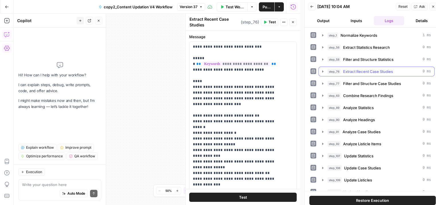
click at [372, 67] on button "step_76 Extract Recent Case Studies 0 ms" at bounding box center [376, 71] width 115 height 9
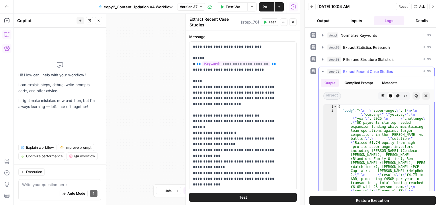
type textarea "**********"
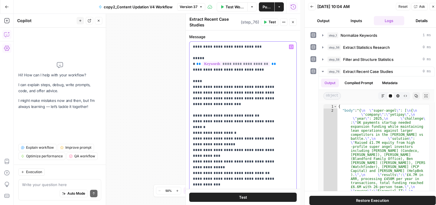
click at [192, 83] on div "**********" at bounding box center [242, 158] width 107 height 233
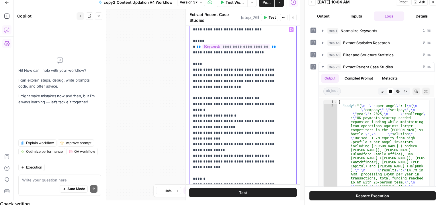
scroll to position [11, 0]
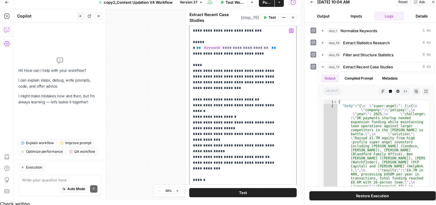
click at [192, 41] on div "**********" at bounding box center [240, 141] width 103 height 233
drag, startPoint x: 249, startPoint y: 54, endPoint x: 187, endPoint y: 42, distance: 63.3
click at [187, 42] on div "**********" at bounding box center [242, 104] width 115 height 191
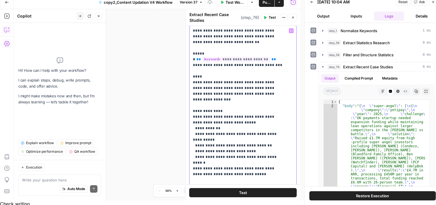
scroll to position [344, 0]
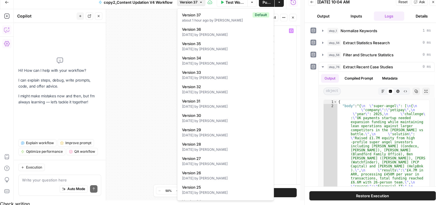
click at [197, 0] on span "Version 37" at bounding box center [189, 2] width 18 height 5
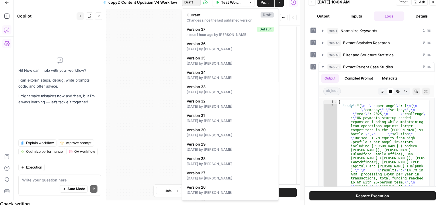
click at [197, 1] on icon "button" at bounding box center [196, 2] width 3 height 3
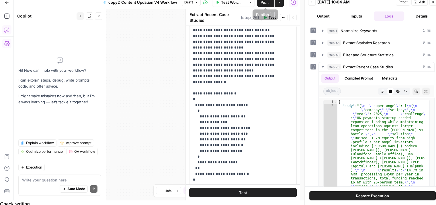
click at [261, 3] on span "Publish" at bounding box center [265, 2] width 10 height 6
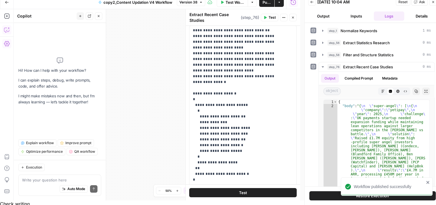
click at [117, 50] on div "Workflow Set Inputs Inputs Run Code · Python Normalize Keywords Step 1 Perplexi…" at bounding box center [157, 104] width 286 height 191
click at [294, 16] on icon "button" at bounding box center [292, 17] width 3 height 3
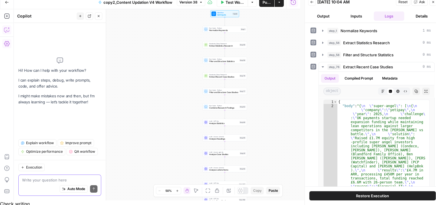
click at [51, 177] on textarea at bounding box center [59, 180] width 75 height 6
click at [44, 177] on textarea "add a step after step 76:" at bounding box center [59, 180] width 75 height 6
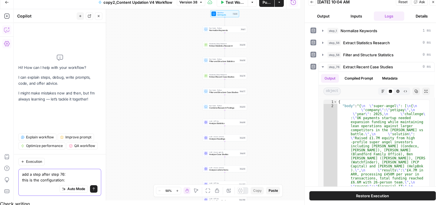
paste textarea "import json import re def norm_key(s: str) -> str: """normalize keys to match e…"
type textarea "add a step after step 76: this is the configuration: import json import re def …"
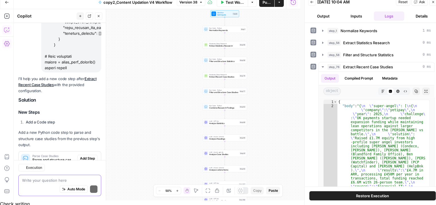
scroll to position [1618, 0]
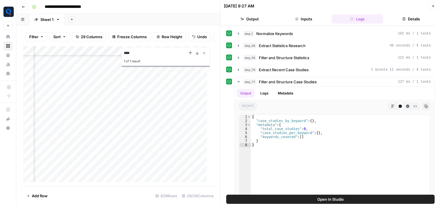
scroll to position [5271, 1080]
click at [134, 121] on div "Add Column" at bounding box center [117, 116] width 188 height 140
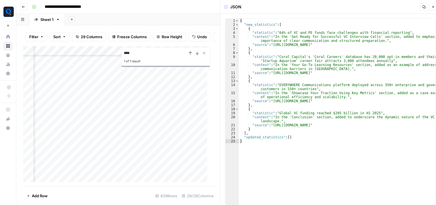
click at [433, 5] on icon "button" at bounding box center [432, 6] width 3 height 3
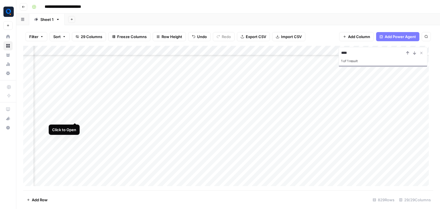
click at [74, 116] on div "Add Column" at bounding box center [228, 118] width 410 height 145
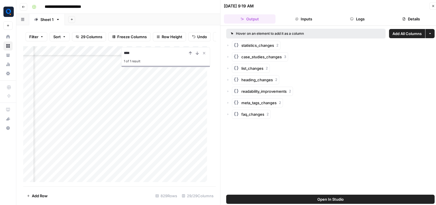
click at [341, 20] on button "Logs" at bounding box center [357, 18] width 52 height 9
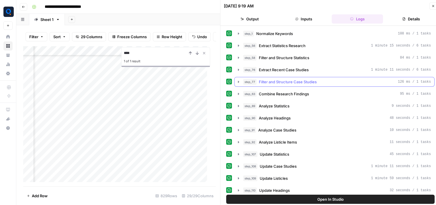
click at [279, 83] on span "Filter and Structure Case Studies" at bounding box center [288, 82] width 58 height 6
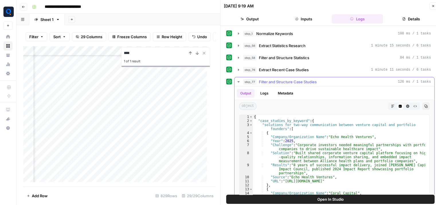
type textarea "**********"
click at [276, 126] on div "{ "case_studies_by_keyword" : { "solutions for two-way communication between ve…" at bounding box center [339, 177] width 172 height 125
click at [263, 65] on div "step_76 Extract Recent Case Studies 1 minute 11 seconds / 6 tasks" at bounding box center [334, 70] width 200 height 10
click at [286, 68] on span "Extract Recent Case Studies" at bounding box center [284, 70] width 50 height 6
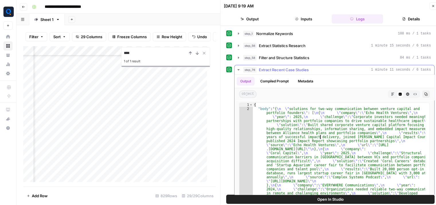
type textarea "**********"
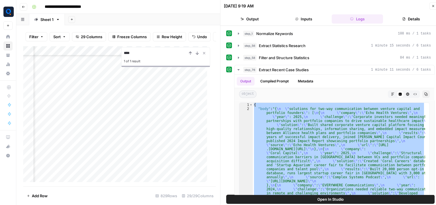
scroll to position [5672, 1080]
click at [72, 110] on div "Add Column" at bounding box center [117, 116] width 188 height 140
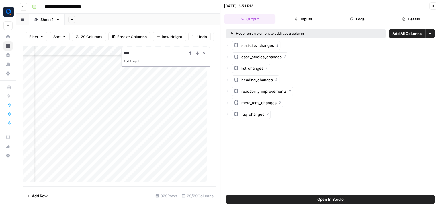
click at [366, 22] on button "Logs" at bounding box center [357, 18] width 52 height 9
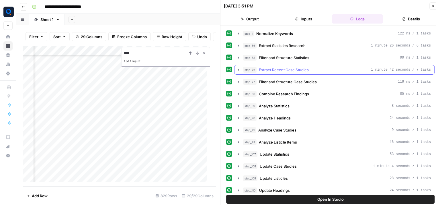
click at [283, 70] on span "Extract Recent Case Studies" at bounding box center [284, 70] width 50 height 6
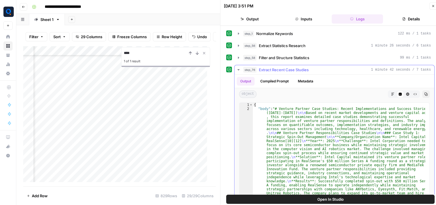
type textarea "**********"
